Goal: Information Seeking & Learning: Learn about a topic

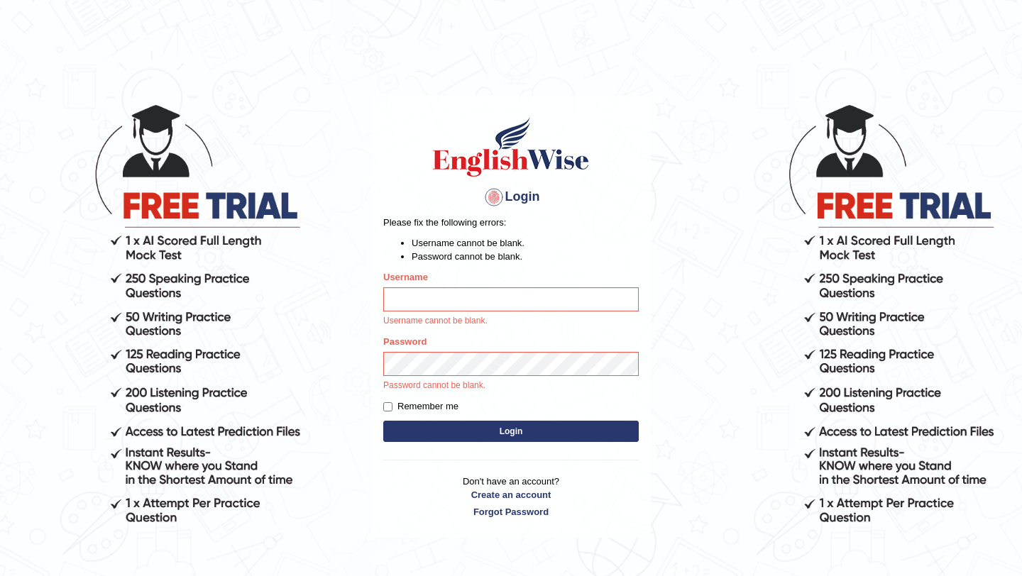
type input "burcin"
click at [499, 428] on button "Login" at bounding box center [511, 431] width 256 height 21
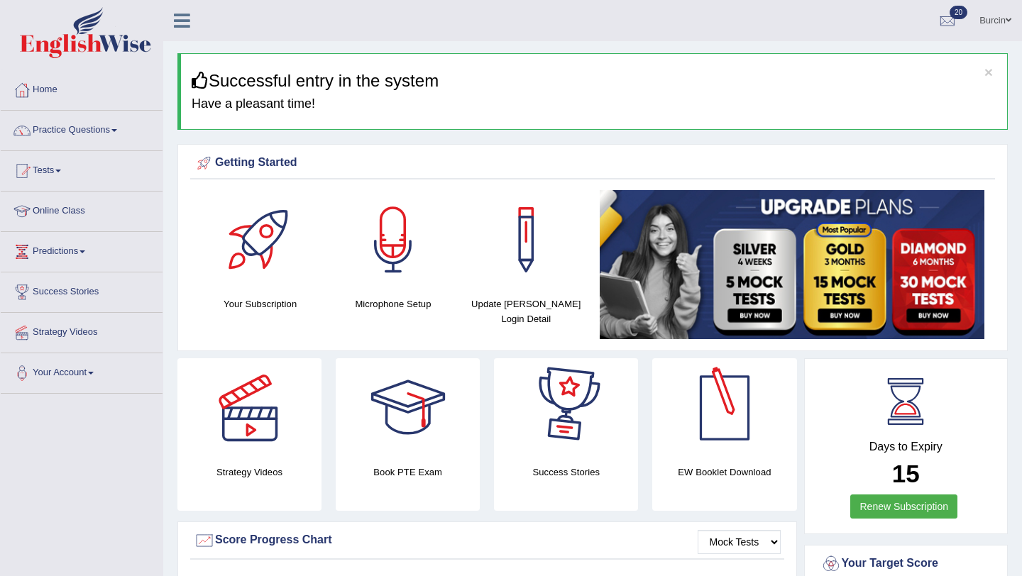
click at [931, 505] on link "Renew Subscription" at bounding box center [903, 507] width 107 height 24
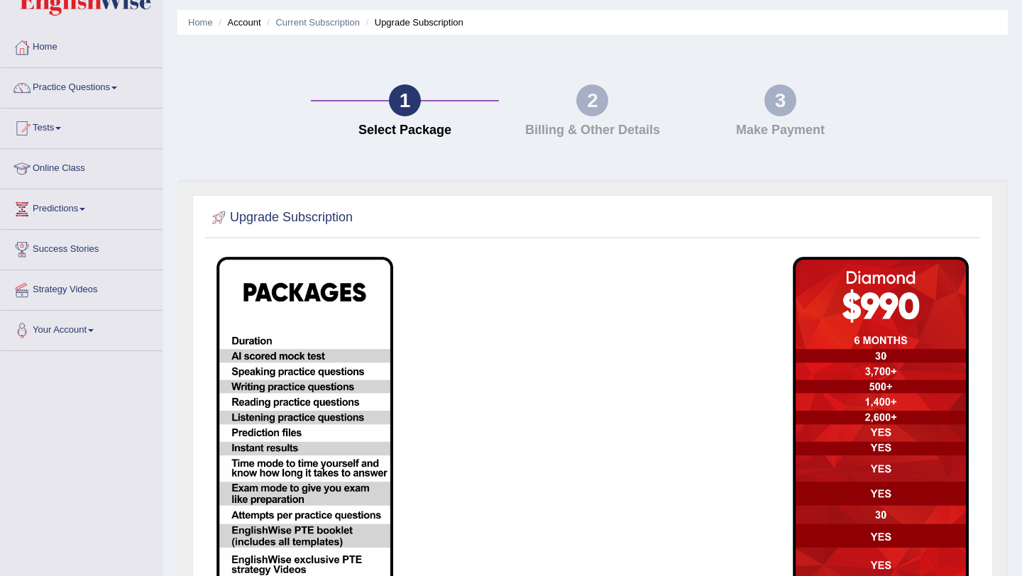
scroll to position [44, 0]
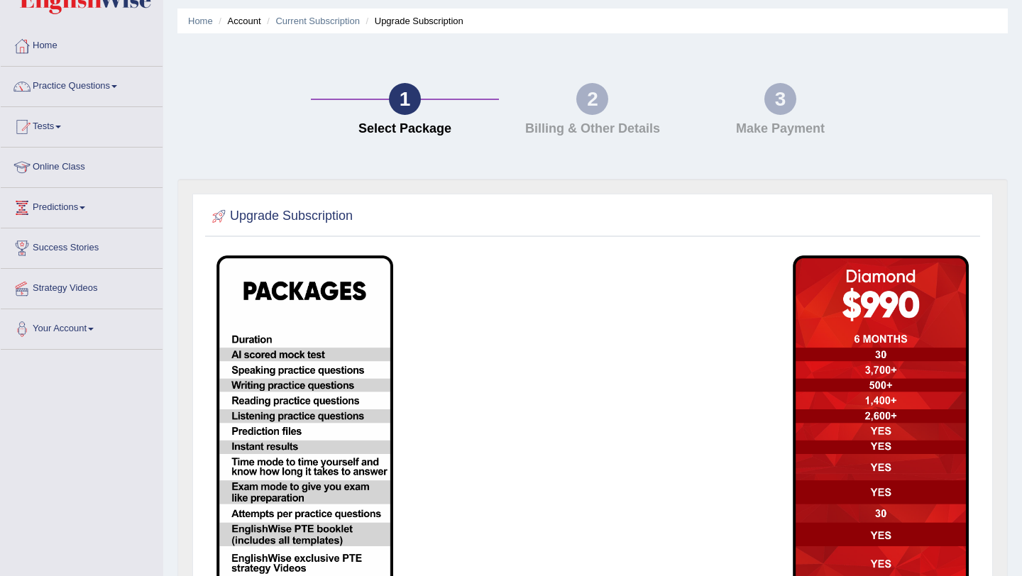
click at [597, 99] on div "2" at bounding box center [592, 99] width 32 height 32
click at [320, 202] on div at bounding box center [593, 216] width 768 height 29
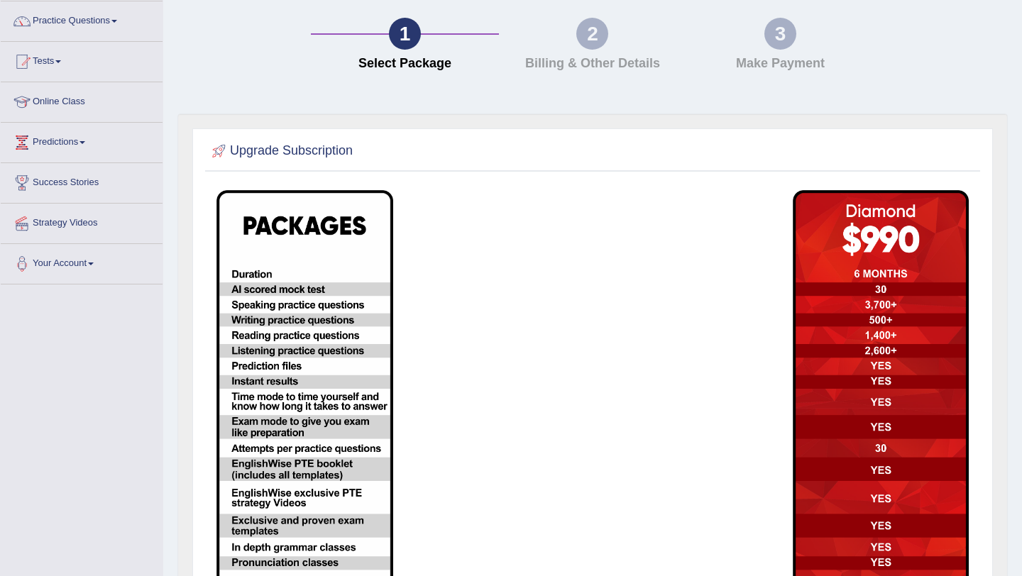
scroll to position [109, 0]
click at [254, 271] on img at bounding box center [304, 389] width 177 height 397
click at [266, 325] on img at bounding box center [304, 389] width 177 height 397
click at [266, 340] on img at bounding box center [304, 389] width 177 height 397
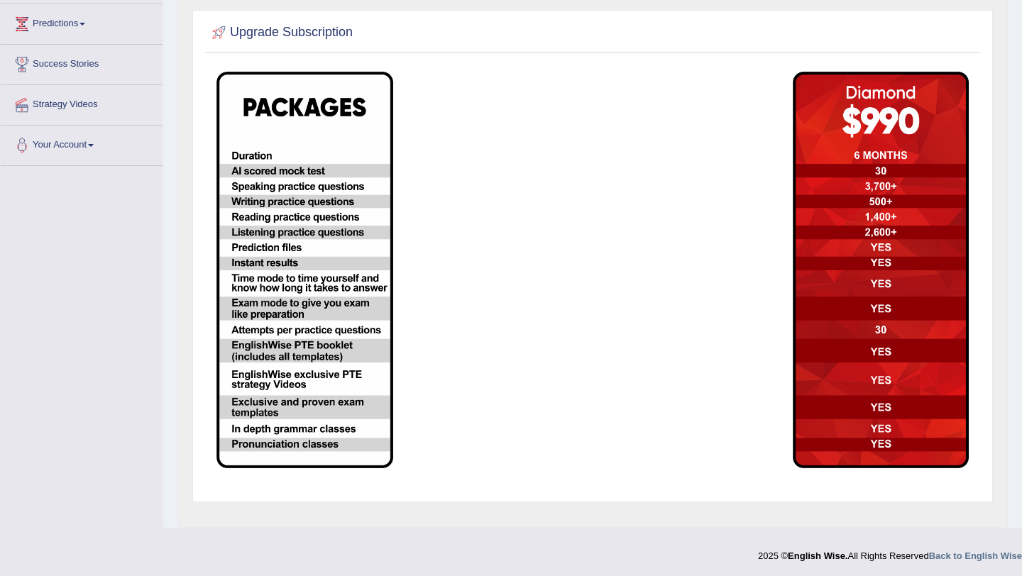
scroll to position [229, 0]
click at [856, 152] on img at bounding box center [881, 269] width 177 height 397
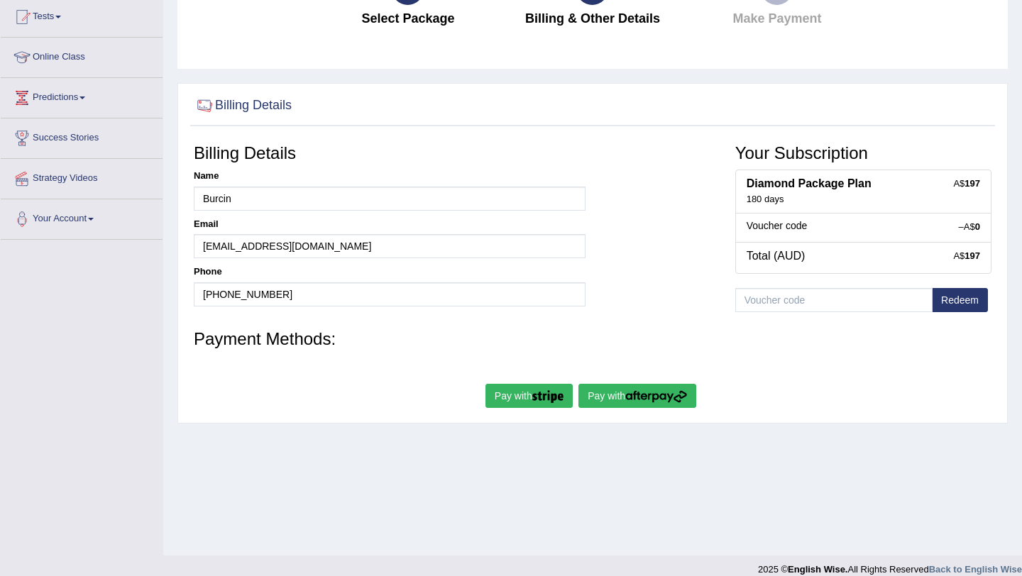
scroll to position [155, 0]
click at [851, 198] on div "180 days" at bounding box center [864, 199] width 234 height 12
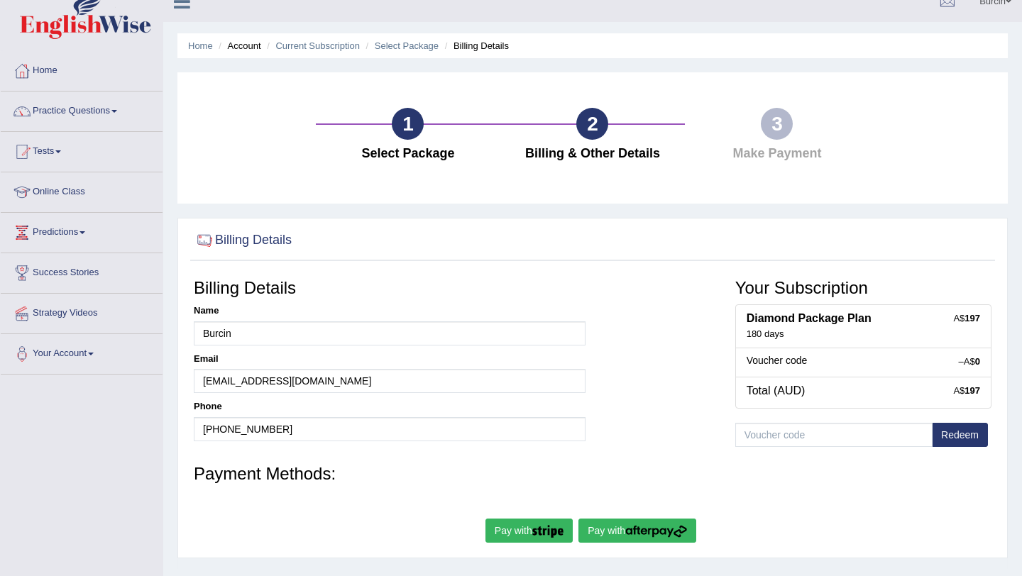
scroll to position [33, 0]
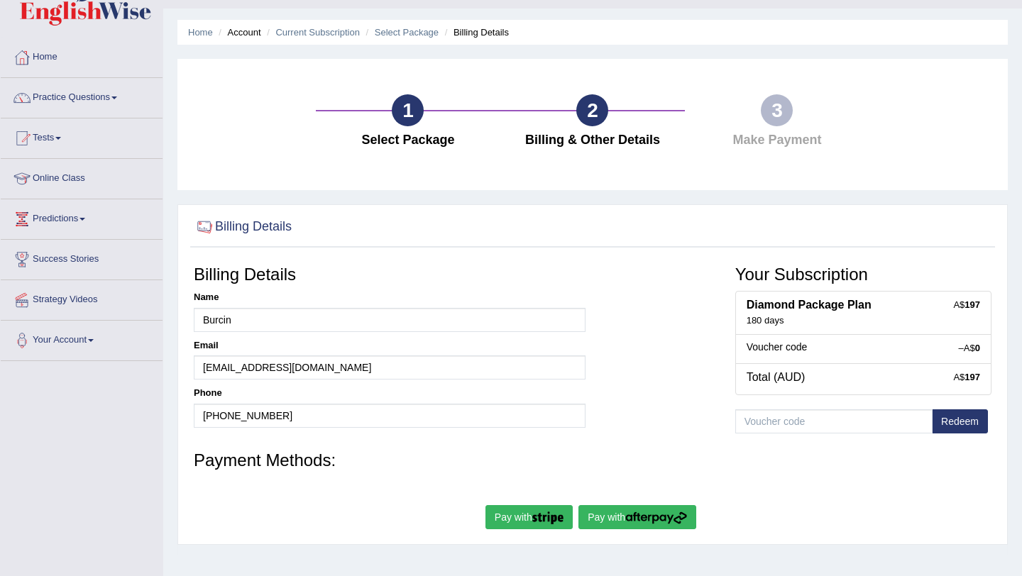
click at [399, 105] on div "1" at bounding box center [408, 110] width 32 height 32
click at [591, 103] on div "2" at bounding box center [592, 110] width 32 height 32
click at [781, 103] on div "3" at bounding box center [777, 110] width 32 height 32
click at [770, 114] on div "3" at bounding box center [777, 110] width 32 height 32
click at [774, 150] on div "3 Make Payment" at bounding box center [777, 124] width 185 height 60
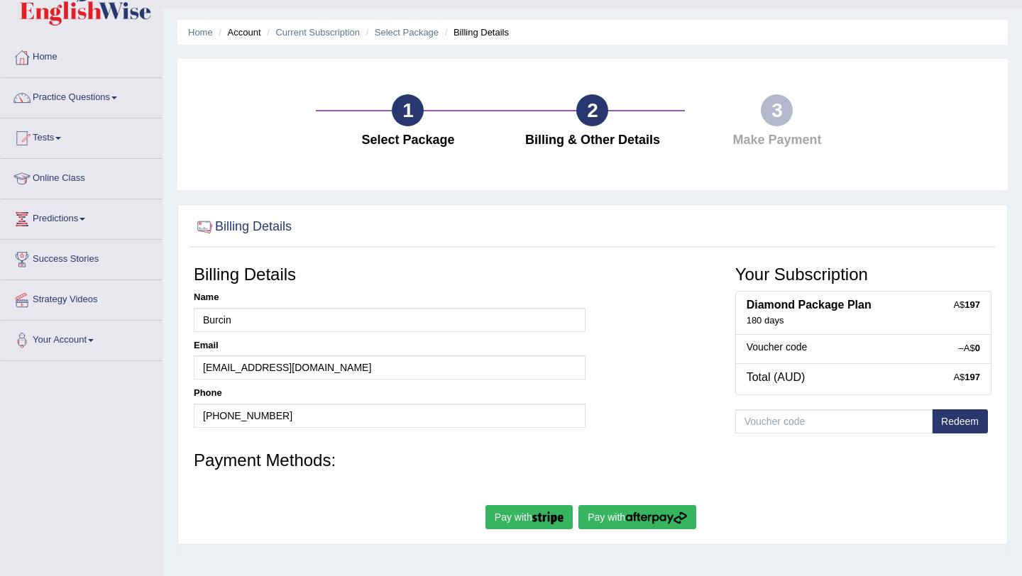
click at [246, 227] on h2 "Billing Details" at bounding box center [243, 226] width 98 height 21
click at [413, 116] on div "1" at bounding box center [408, 110] width 32 height 32
click at [46, 66] on link "Home" at bounding box center [82, 55] width 162 height 35
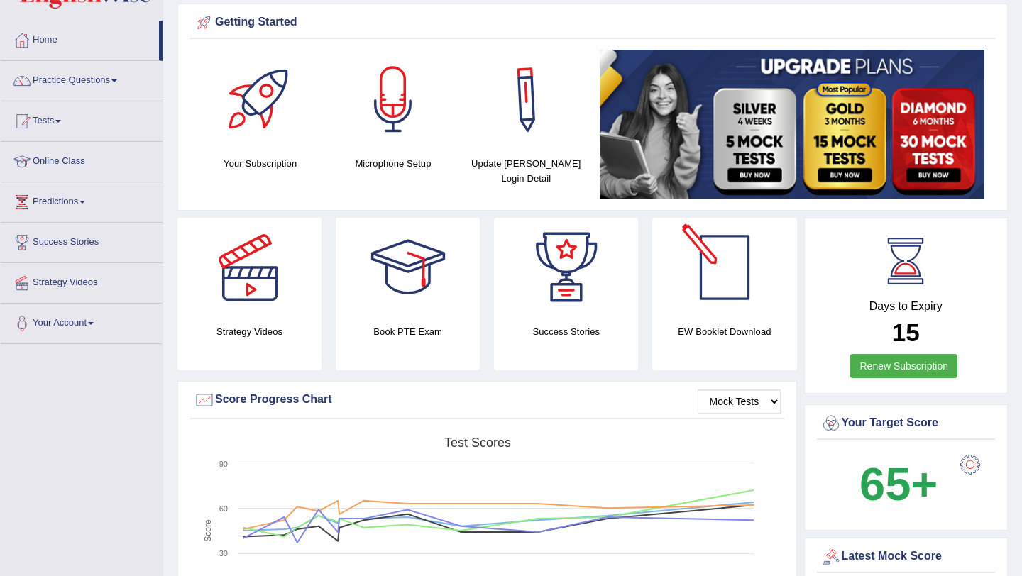
scroll to position [55, 0]
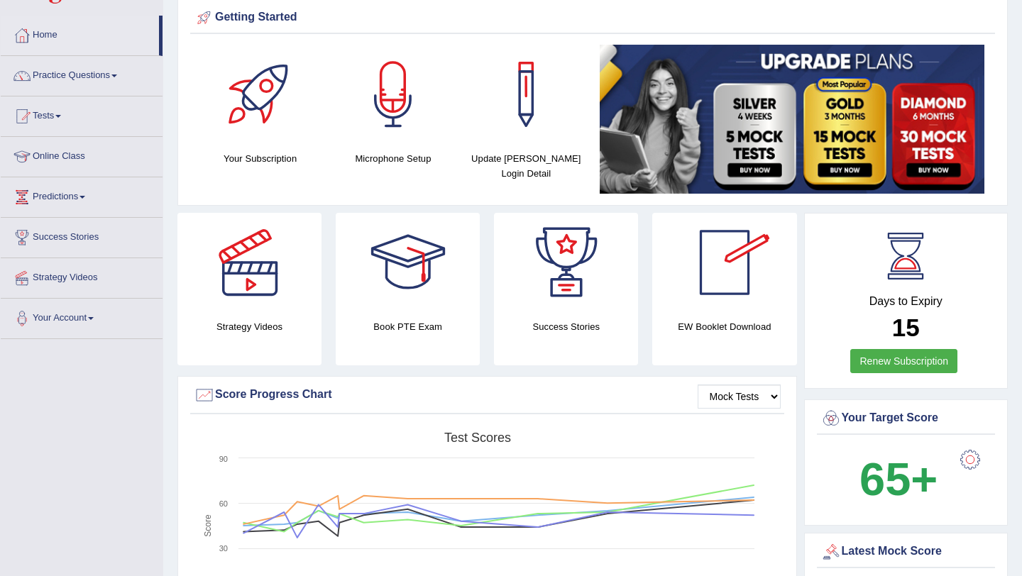
click at [935, 363] on link "Renew Subscription" at bounding box center [903, 361] width 107 height 24
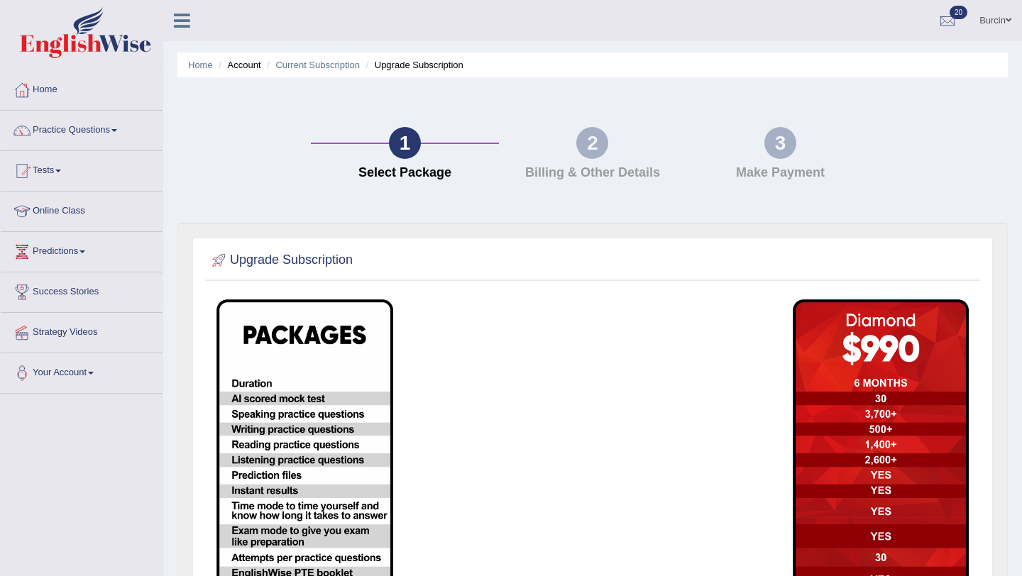
click at [588, 142] on div "2" at bounding box center [592, 143] width 32 height 32
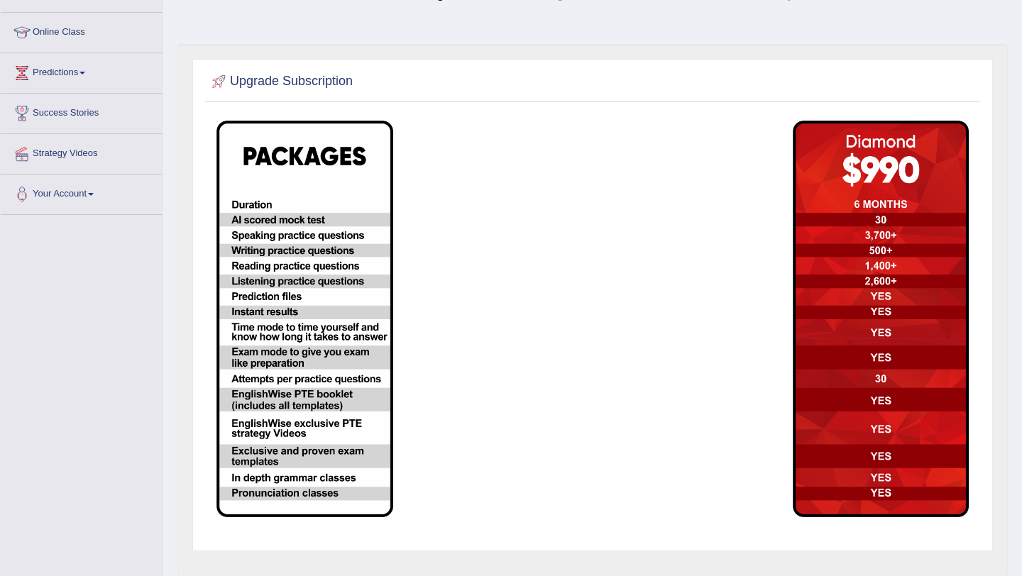
scroll to position [180, 0]
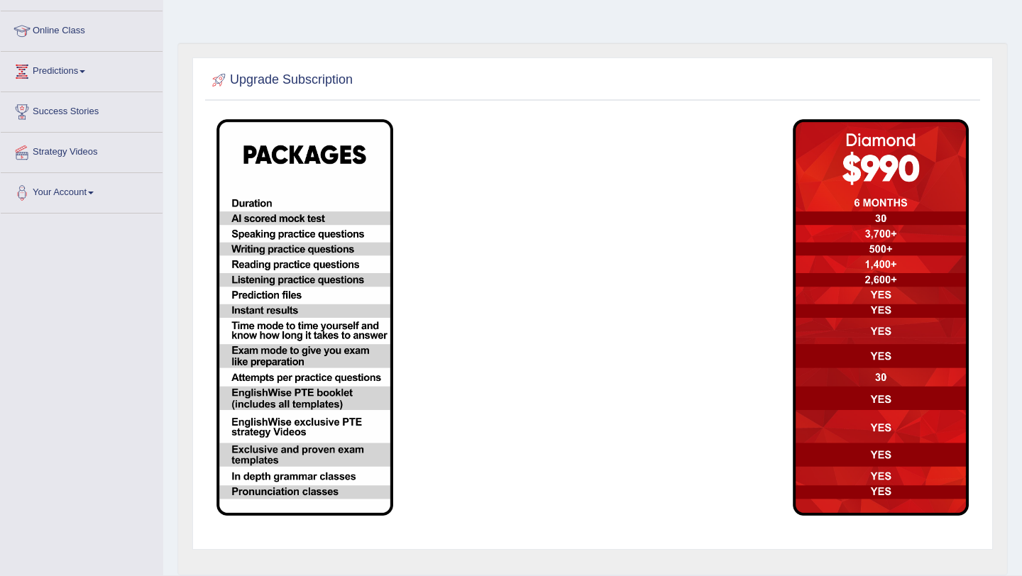
click at [864, 151] on img at bounding box center [881, 317] width 177 height 397
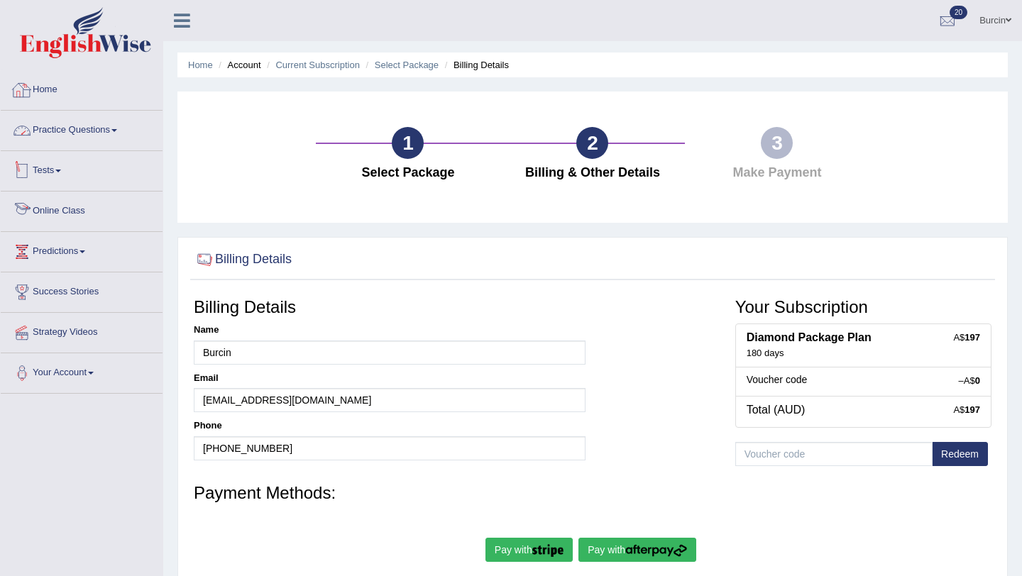
click at [51, 82] on link "Home" at bounding box center [82, 87] width 162 height 35
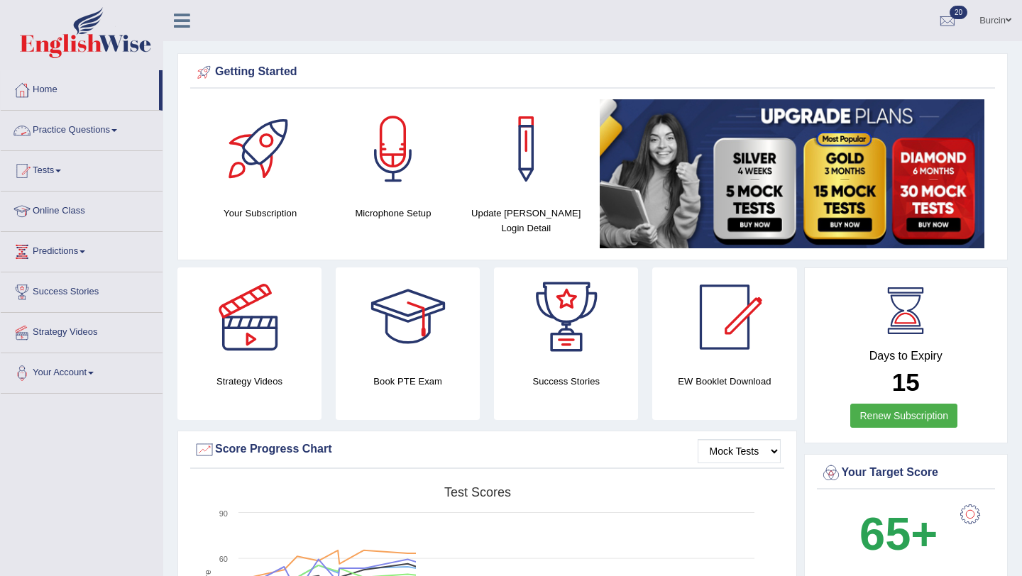
click at [92, 127] on link "Practice Questions" at bounding box center [82, 128] width 162 height 35
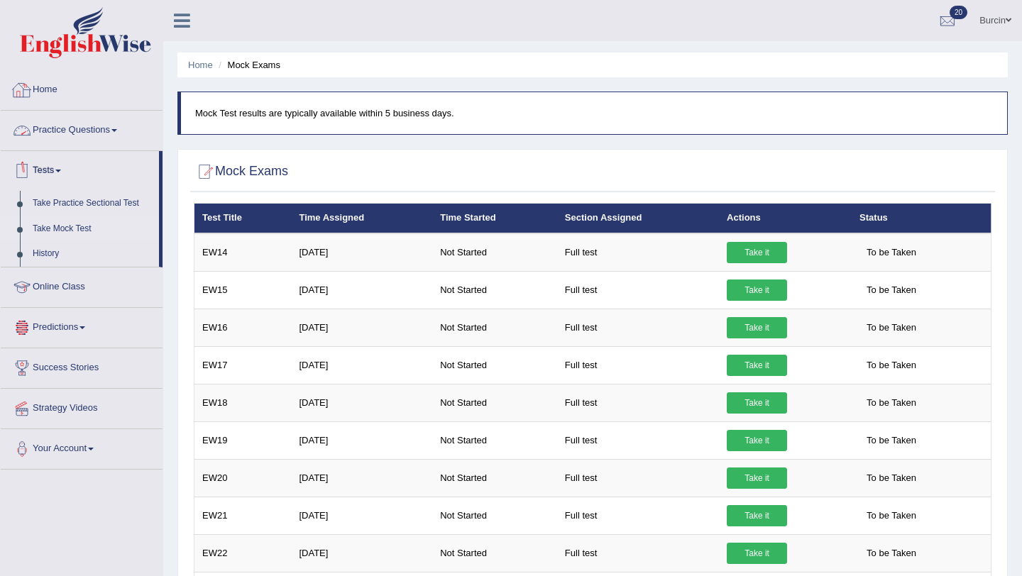
click at [46, 94] on link "Home" at bounding box center [82, 87] width 162 height 35
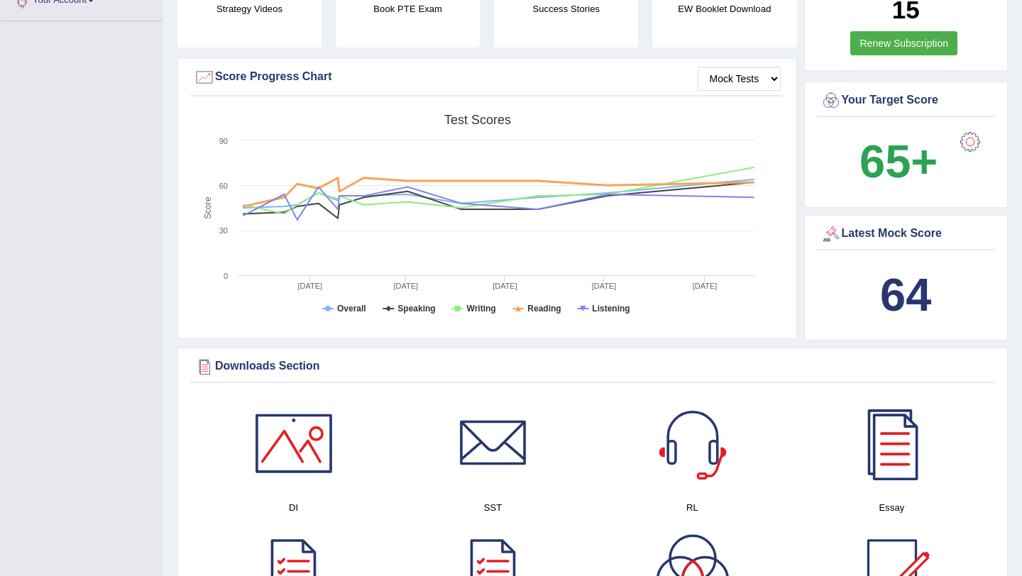
scroll to position [507, 0]
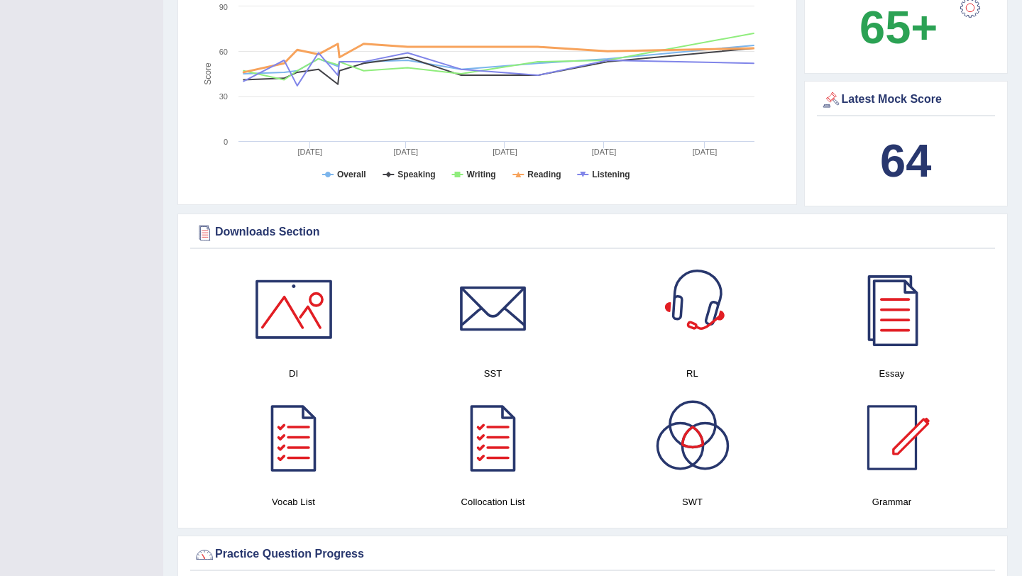
click at [703, 295] on div at bounding box center [692, 309] width 99 height 99
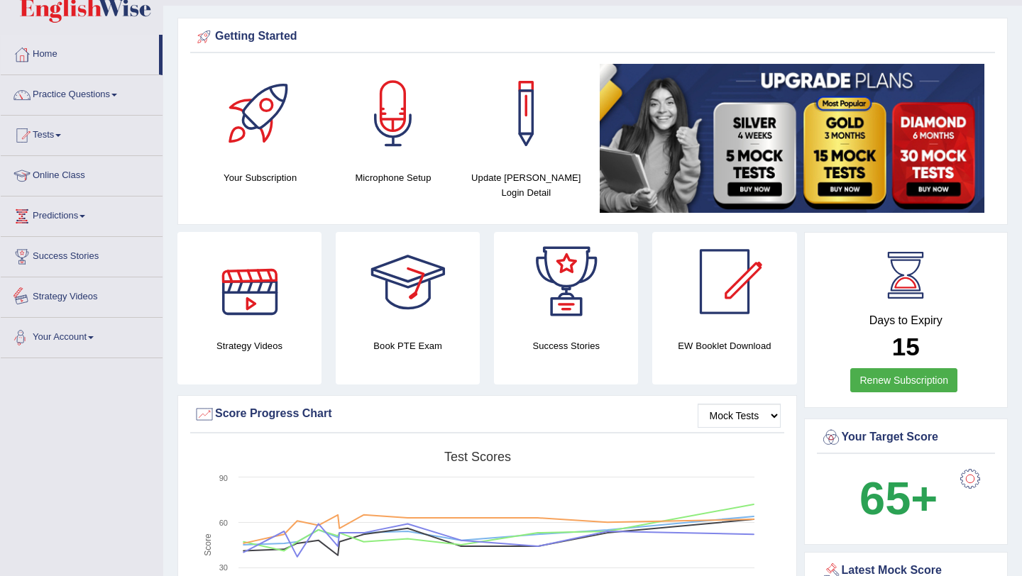
scroll to position [0, 0]
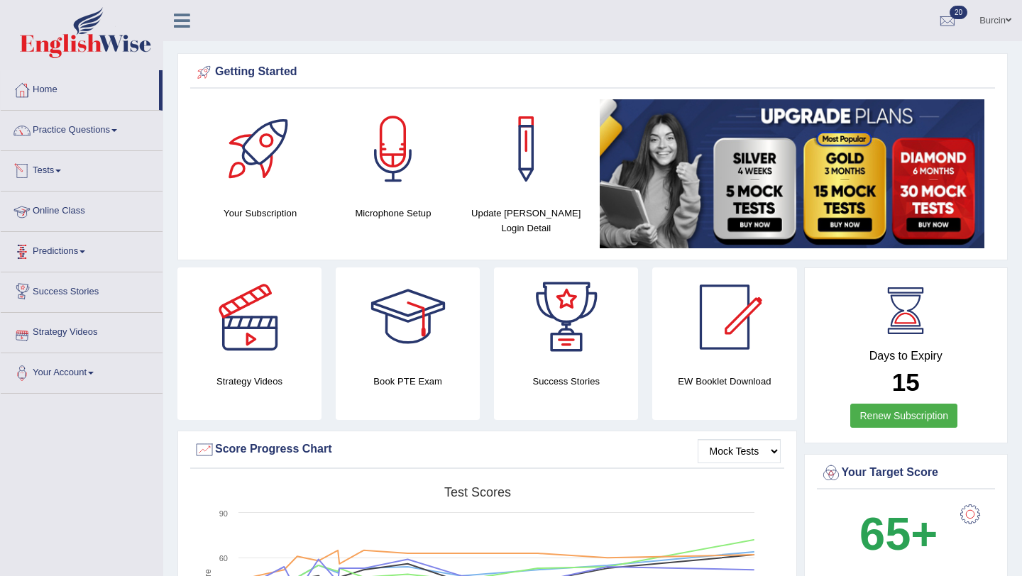
click at [57, 172] on link "Tests" at bounding box center [82, 168] width 162 height 35
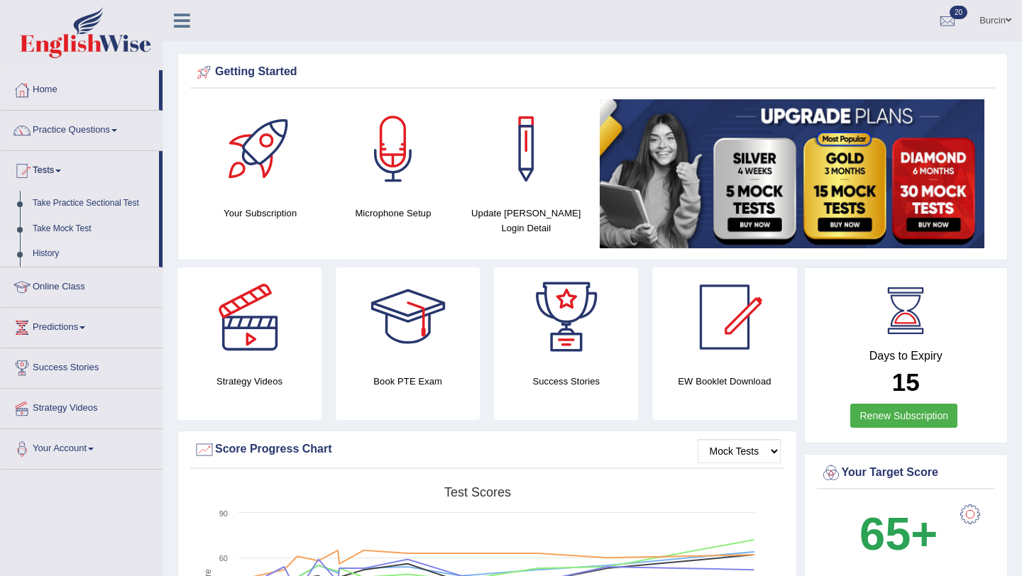
click at [50, 253] on link "History" at bounding box center [92, 254] width 133 height 26
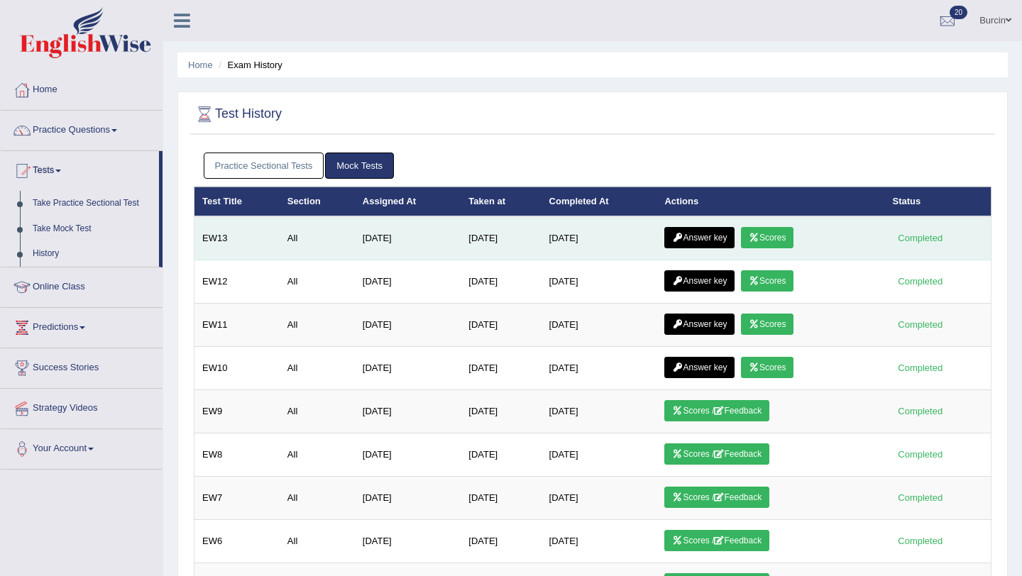
click at [784, 236] on link "Scores" at bounding box center [767, 237] width 53 height 21
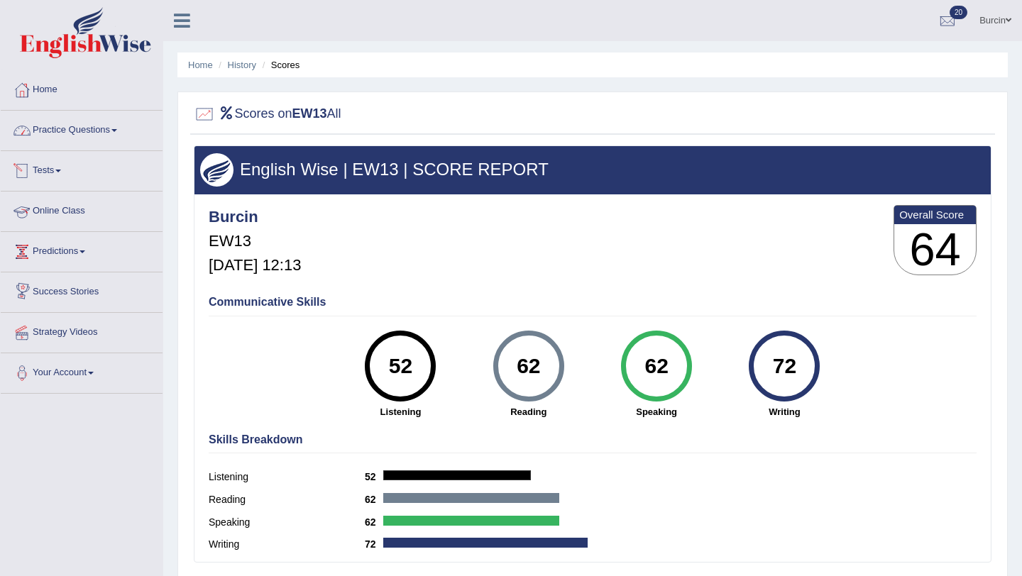
click at [116, 134] on link "Practice Questions" at bounding box center [82, 128] width 162 height 35
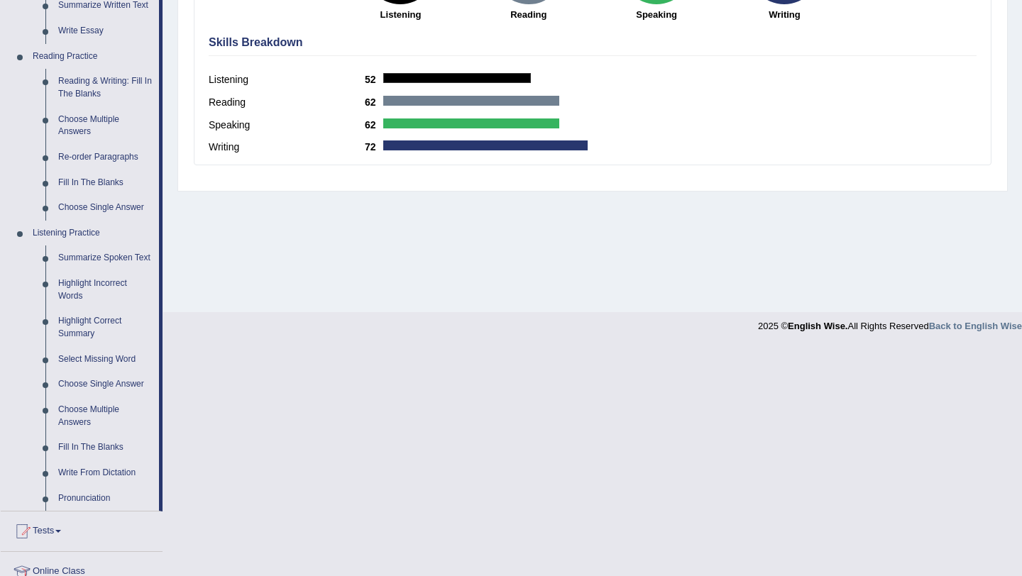
scroll to position [406, 0]
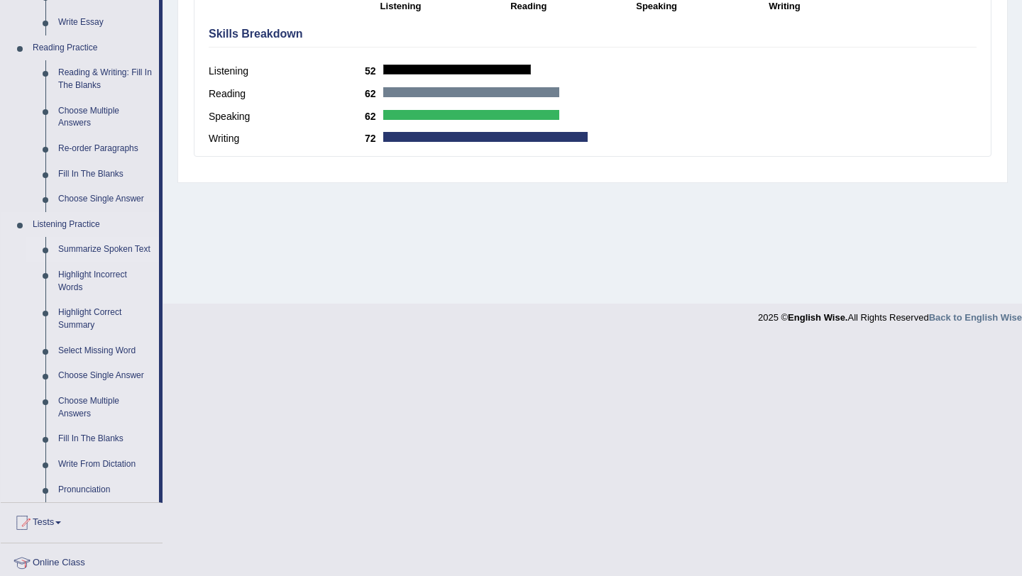
click at [106, 255] on link "Summarize Spoken Text" at bounding box center [105, 250] width 107 height 26
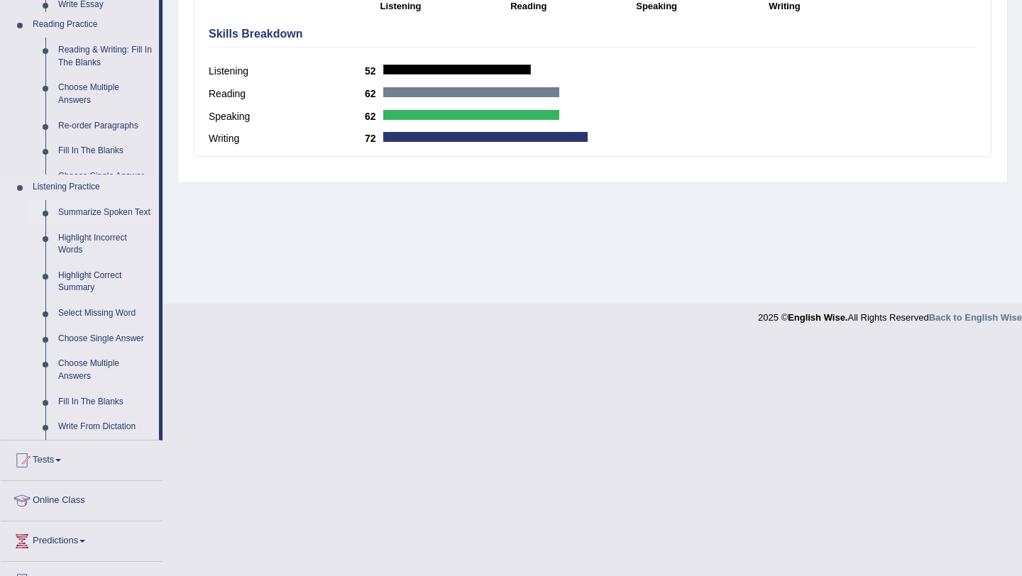
scroll to position [169, 0]
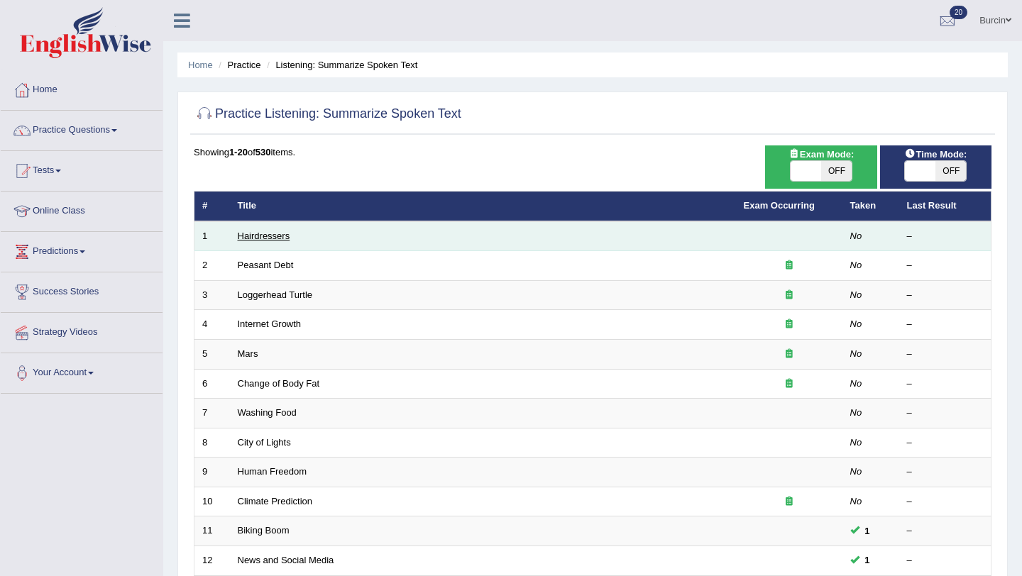
click at [273, 239] on link "Hairdressers" at bounding box center [264, 236] width 53 height 11
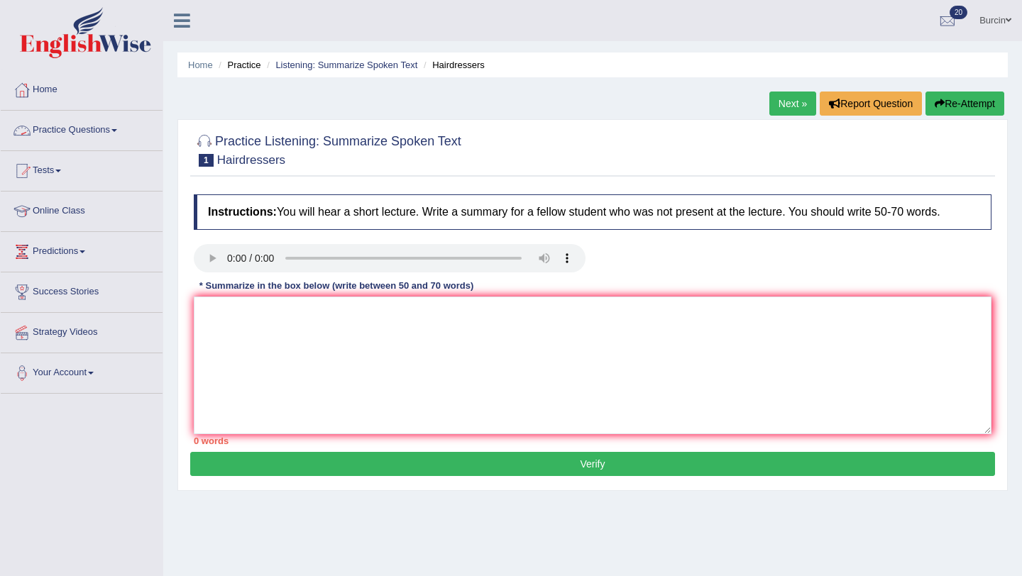
click at [79, 132] on link "Practice Questions" at bounding box center [82, 128] width 162 height 35
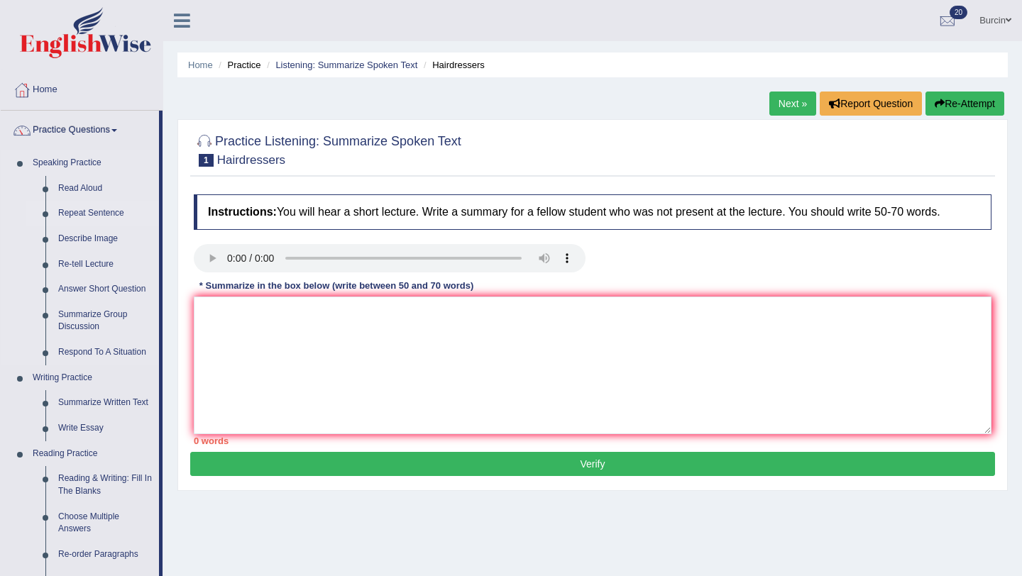
click at [106, 214] on link "Repeat Sentence" at bounding box center [105, 214] width 107 height 26
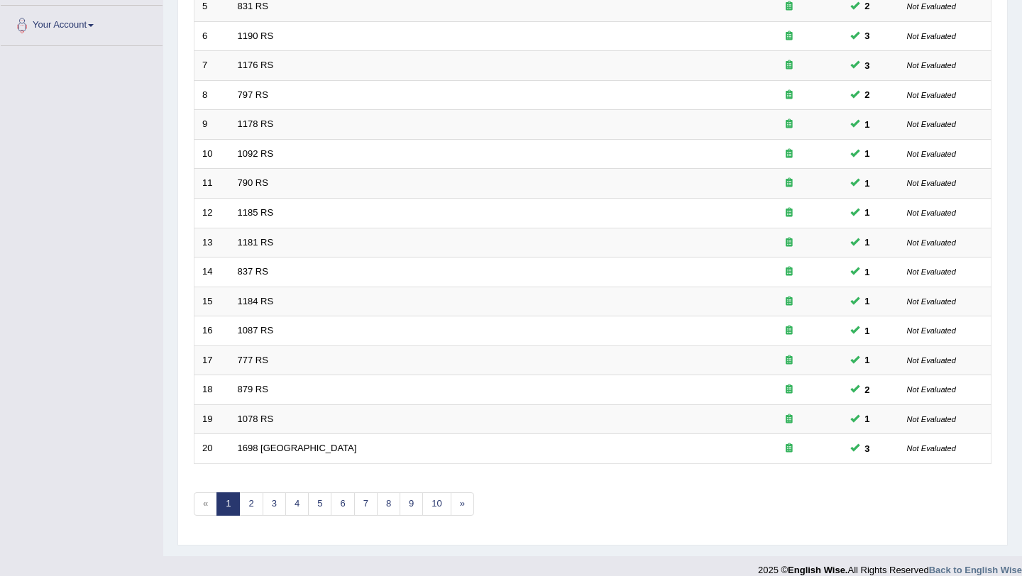
scroll to position [363, 0]
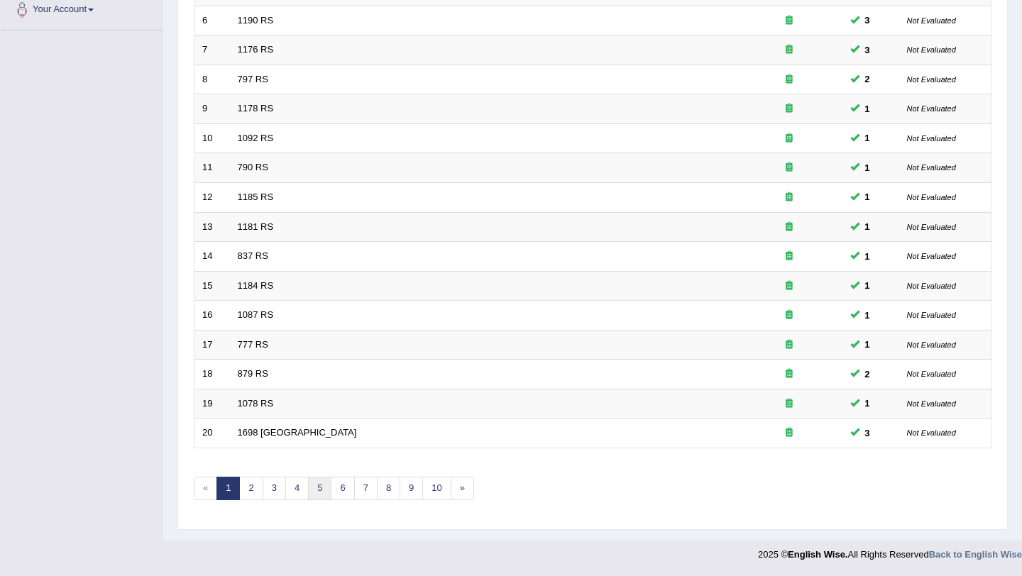
click at [323, 482] on link "5" at bounding box center [319, 488] width 23 height 23
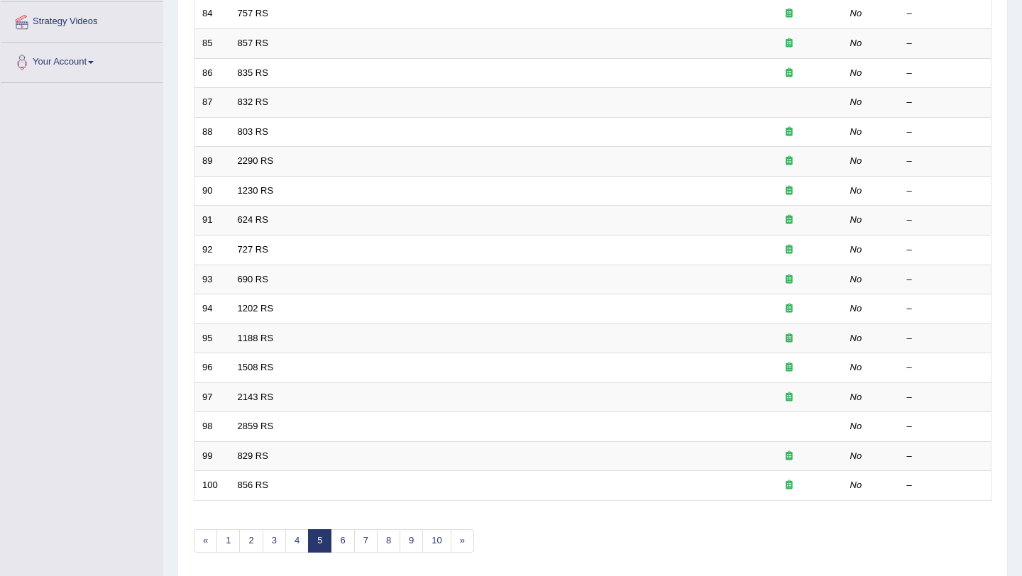
scroll to position [363, 0]
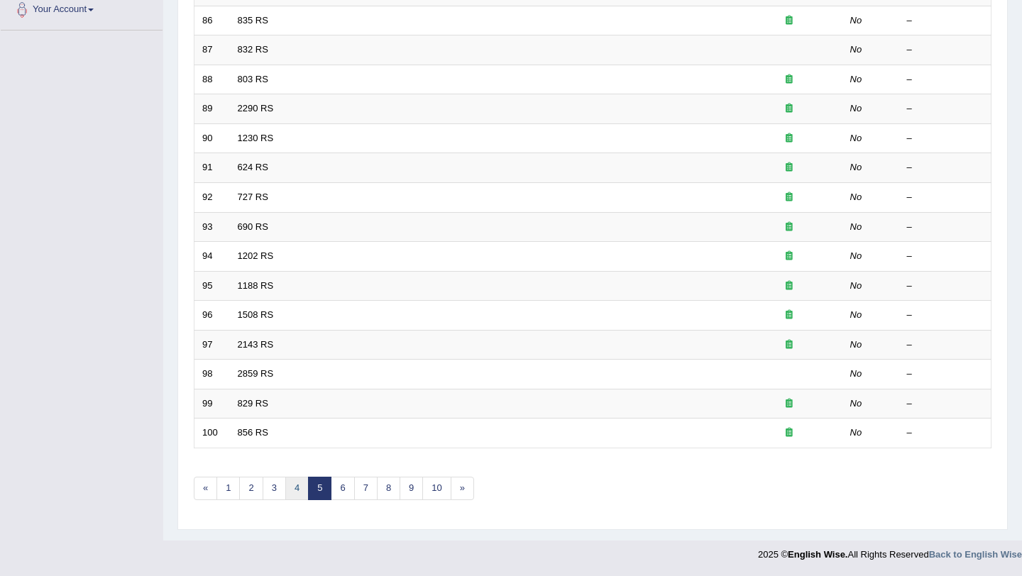
click at [302, 483] on link "4" at bounding box center [296, 488] width 23 height 23
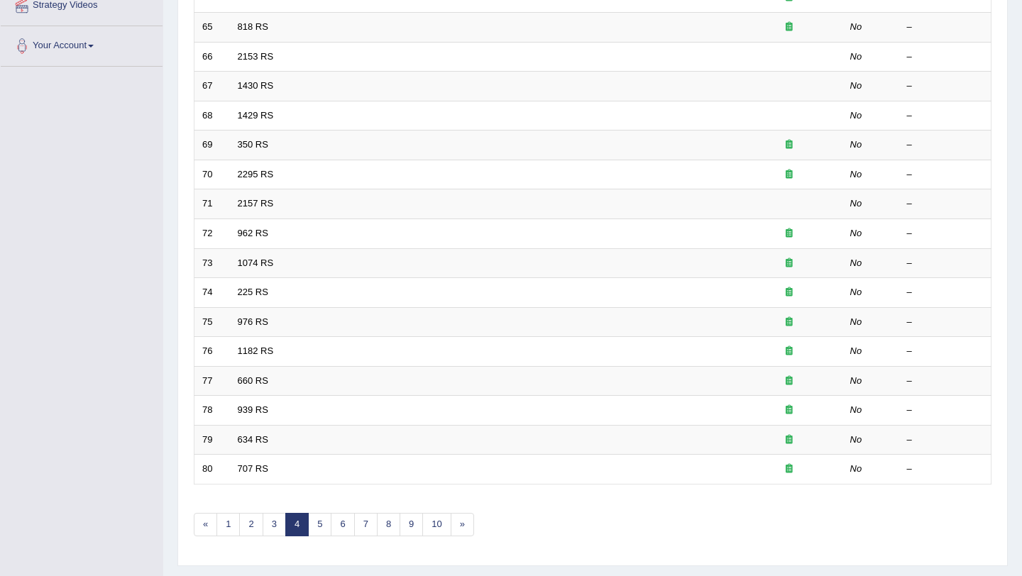
scroll to position [363, 0]
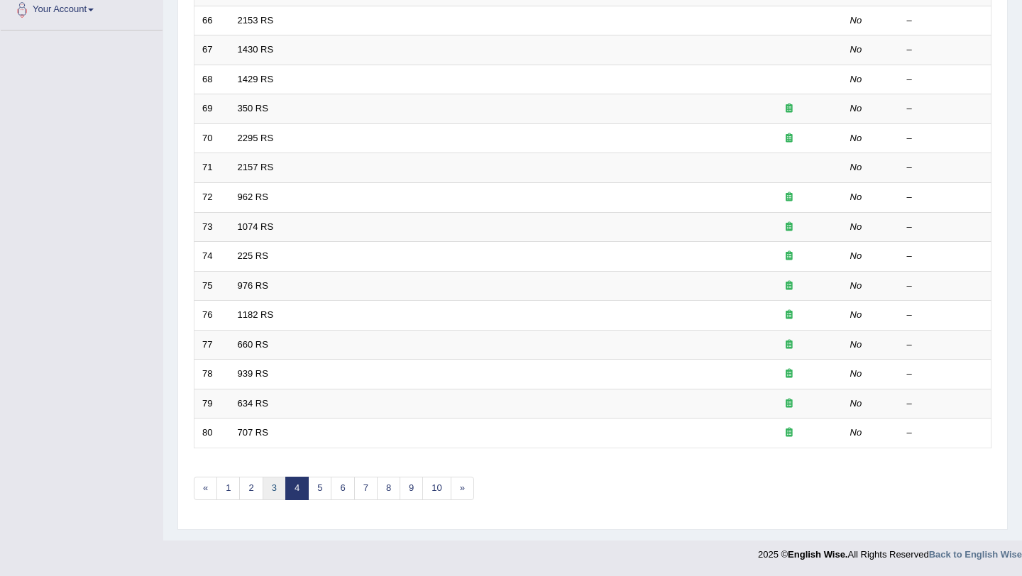
click at [272, 494] on link "3" at bounding box center [274, 488] width 23 height 23
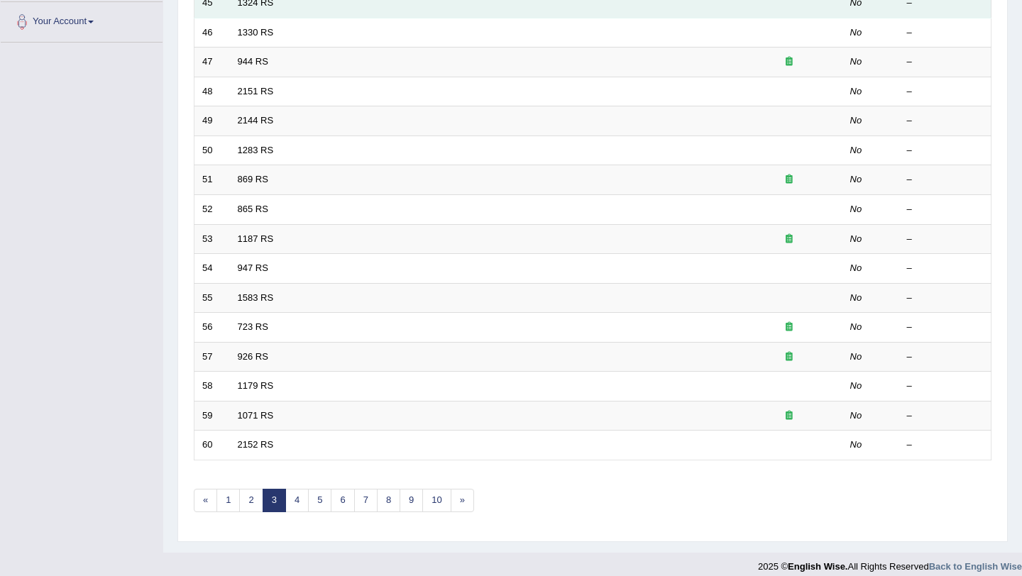
scroll to position [363, 0]
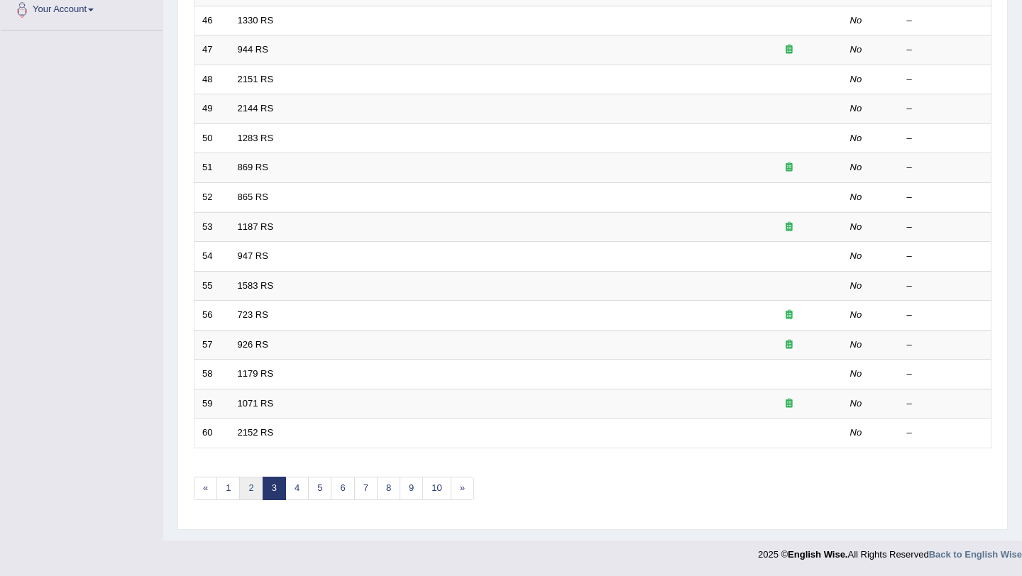
click at [253, 488] on link "2" at bounding box center [250, 488] width 23 height 23
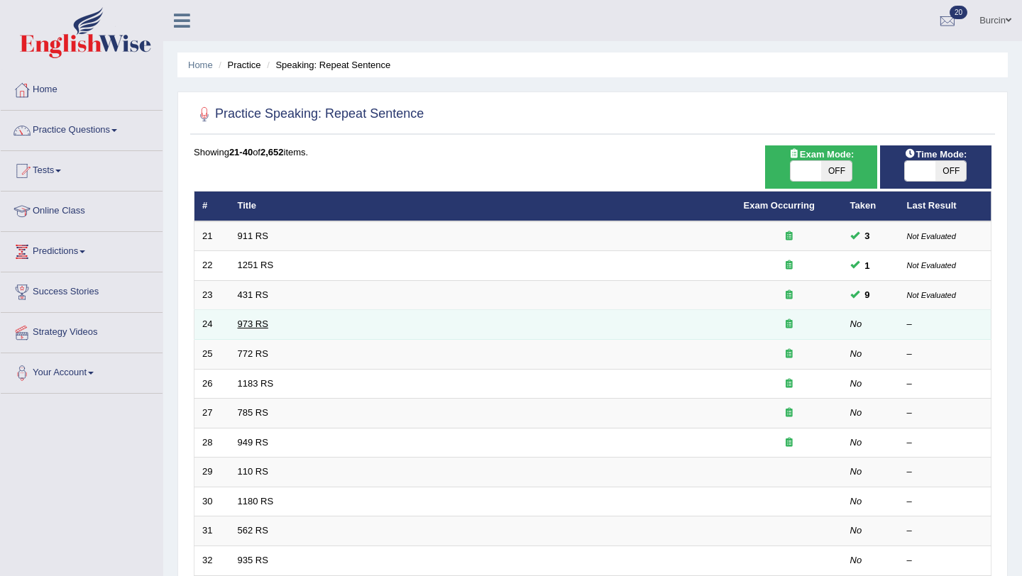
click at [257, 319] on link "973 RS" at bounding box center [253, 324] width 31 height 11
